Goal: Find specific page/section: Find specific page/section

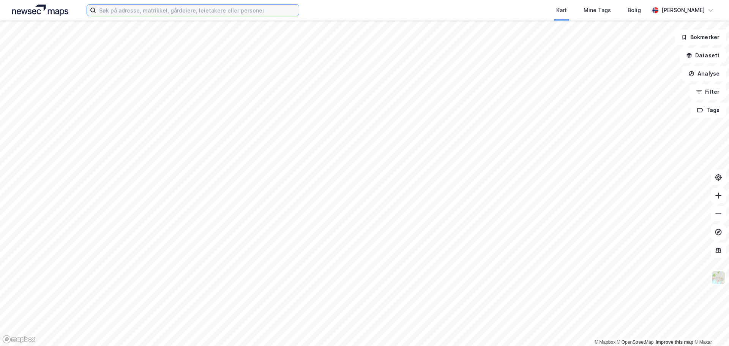
click at [121, 13] on input at bounding box center [197, 10] width 203 height 11
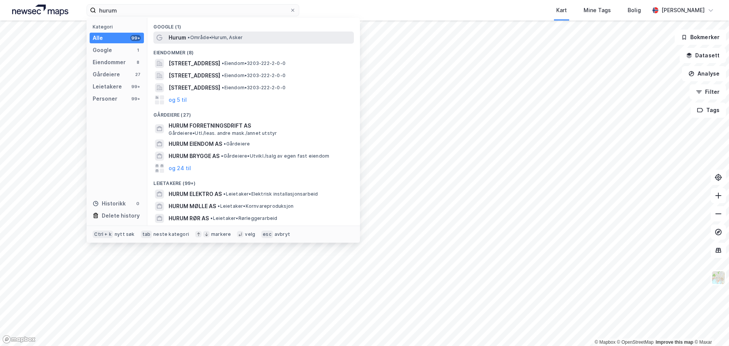
click at [174, 36] on span "Hurum" at bounding box center [177, 37] width 17 height 9
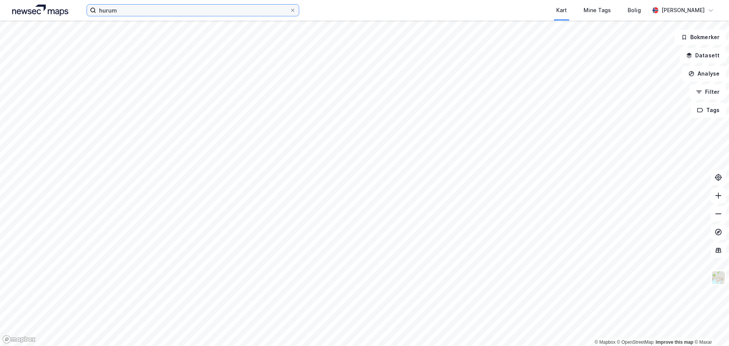
click at [140, 12] on input "hurum" at bounding box center [193, 10] width 194 height 11
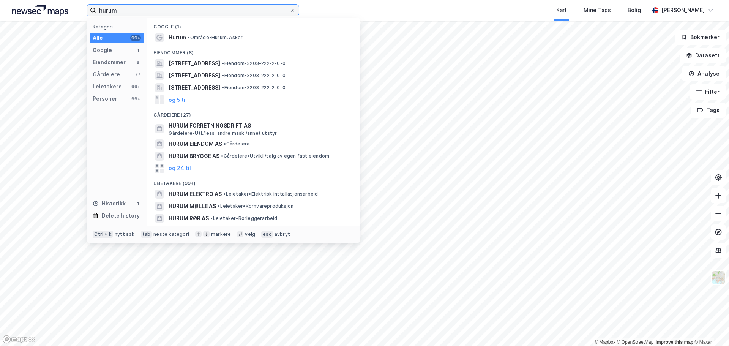
click at [140, 12] on input "hurum" at bounding box center [193, 10] width 194 height 11
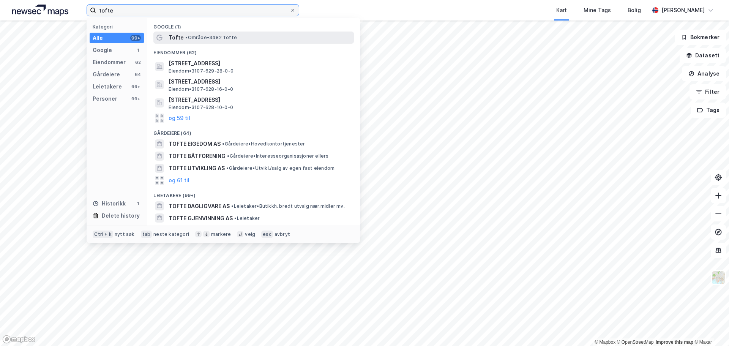
type input "tofte"
click at [230, 36] on span "• Område • 3482 Tofte" at bounding box center [211, 38] width 52 height 6
